Goal: Find specific page/section: Find specific page/section

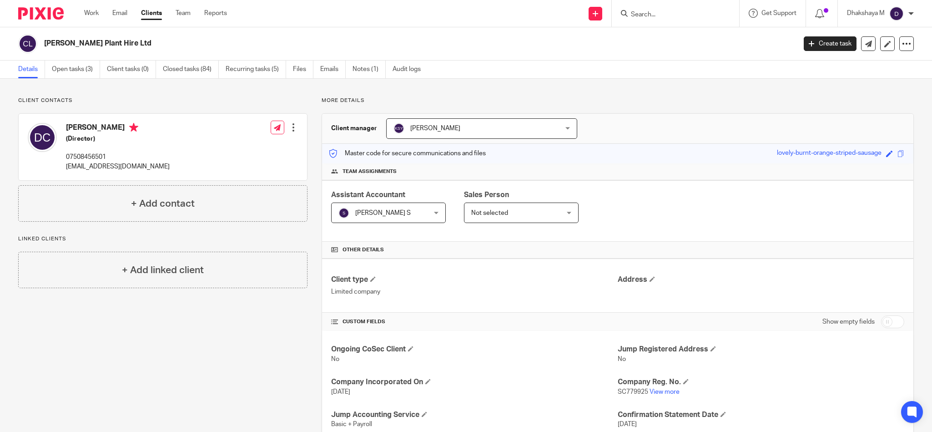
scroll to position [0, 0]
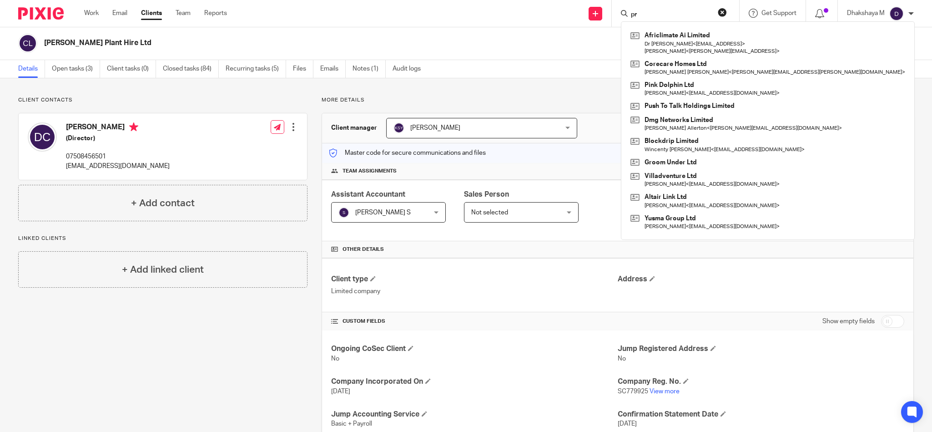
type input "p"
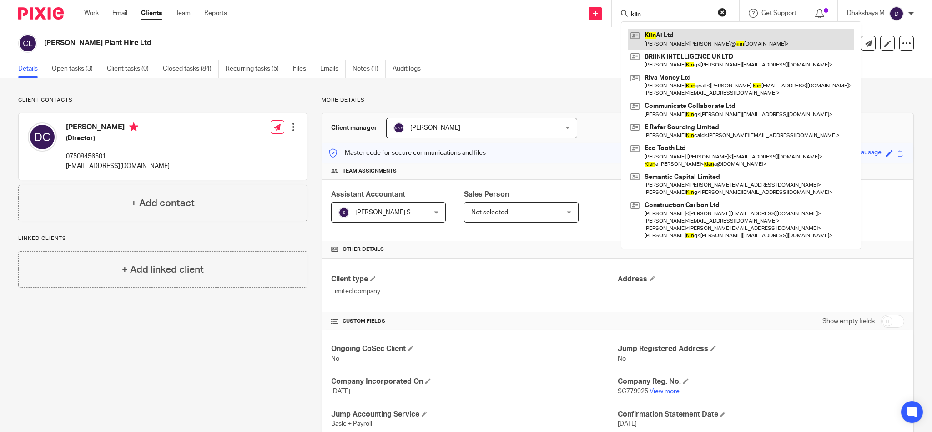
type input "kiin"
click at [659, 39] on link at bounding box center [741, 39] width 226 height 21
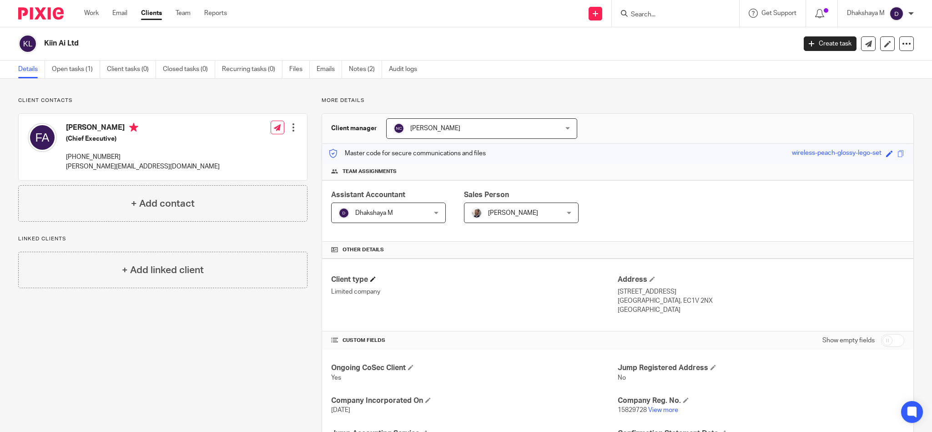
scroll to position [204, 0]
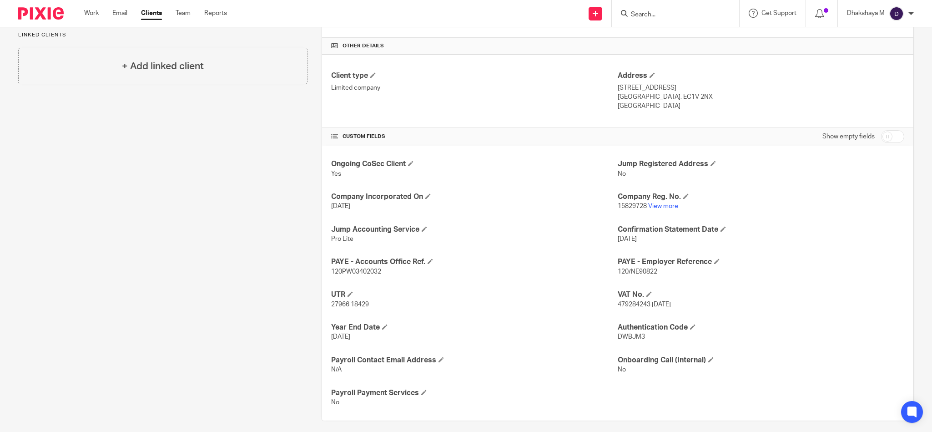
click at [665, 8] on form at bounding box center [678, 13] width 97 height 11
click at [661, 19] on form at bounding box center [678, 13] width 97 height 11
click at [655, 13] on input "Search" at bounding box center [671, 15] width 82 height 8
type input "Motion"
click at [661, 38] on link at bounding box center [727, 39] width 198 height 21
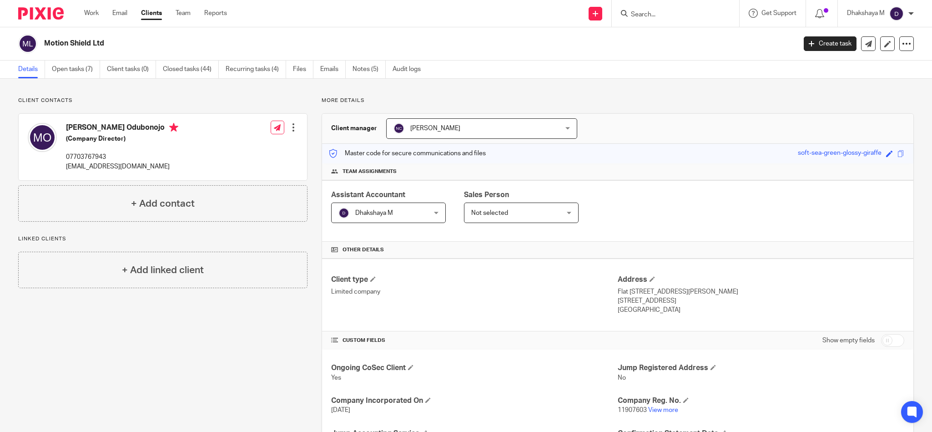
scroll to position [200, 0]
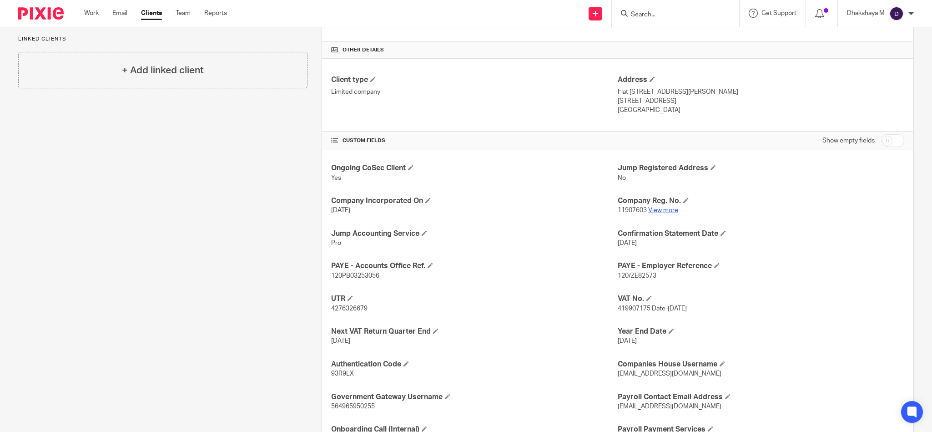
click at [659, 210] on link "View more" at bounding box center [663, 210] width 30 height 6
